Goal: Task Accomplishment & Management: Use online tool/utility

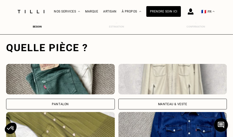
scroll to position [135, 2]
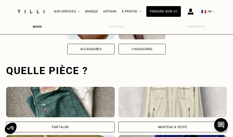
click at [53, 131] on div "Pantalon" at bounding box center [60, 126] width 109 height 11
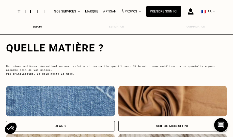
scroll to position [544, 2]
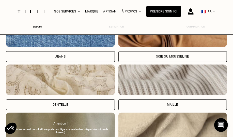
click at [50, 59] on div "Jeans" at bounding box center [60, 56] width 109 height 11
select select "FR"
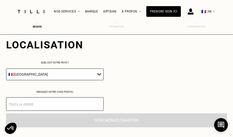
scroll to position [745, 2]
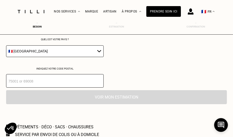
click at [36, 87] on input "number" at bounding box center [55, 80] width 98 height 13
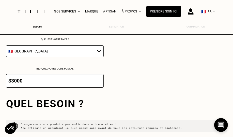
click at [36, 87] on input "33000" at bounding box center [55, 80] width 98 height 13
type input "33000"
click at [22, 57] on select "🇩🇪 [GEOGRAPHIC_DATA] 🇦🇹 [GEOGRAPHIC_DATA] 🇧🇪 [GEOGRAPHIC_DATA] 🇧🇬 Bulgarie 🇨🇾 C…" at bounding box center [55, 51] width 98 height 12
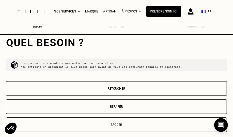
click at [118, 42] on div "Quel besoin ? Envoyez-nous vos produits par colis dans notre atelier ! Nos arti…" at bounding box center [116, 83] width 221 height 115
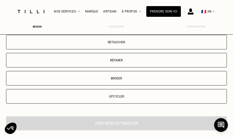
scroll to position [829, 2]
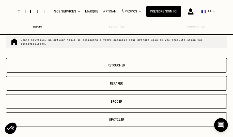
click at [113, 70] on button "Retoucher" at bounding box center [116, 65] width 221 height 14
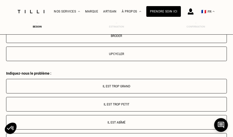
scroll to position [871, 2]
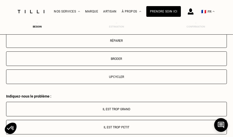
click at [110, 111] on p "Il est trop grand" at bounding box center [116, 109] width 215 height 4
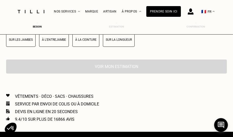
scroll to position [953, 2]
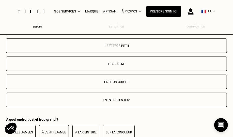
click at [111, 84] on p "Faire un ourlet" at bounding box center [116, 82] width 215 height 4
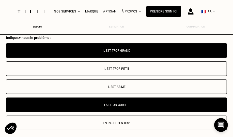
scroll to position [907, 2]
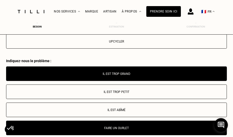
click at [113, 81] on button "Il est trop grand" at bounding box center [116, 73] width 221 height 14
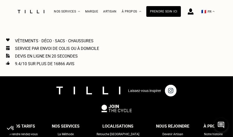
scroll to position [1022, 2]
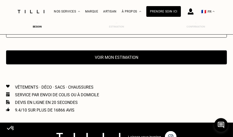
click at [111, 64] on button "Voir mon estimation" at bounding box center [116, 57] width 221 height 14
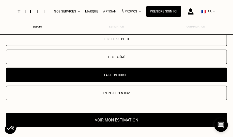
scroll to position [1006, 2]
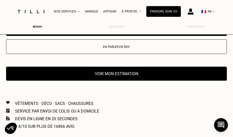
click at [112, 81] on button "Voir mon estimation" at bounding box center [116, 74] width 221 height 14
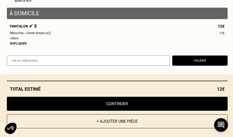
scroll to position [729, 2]
